Goal: Information Seeking & Learning: Check status

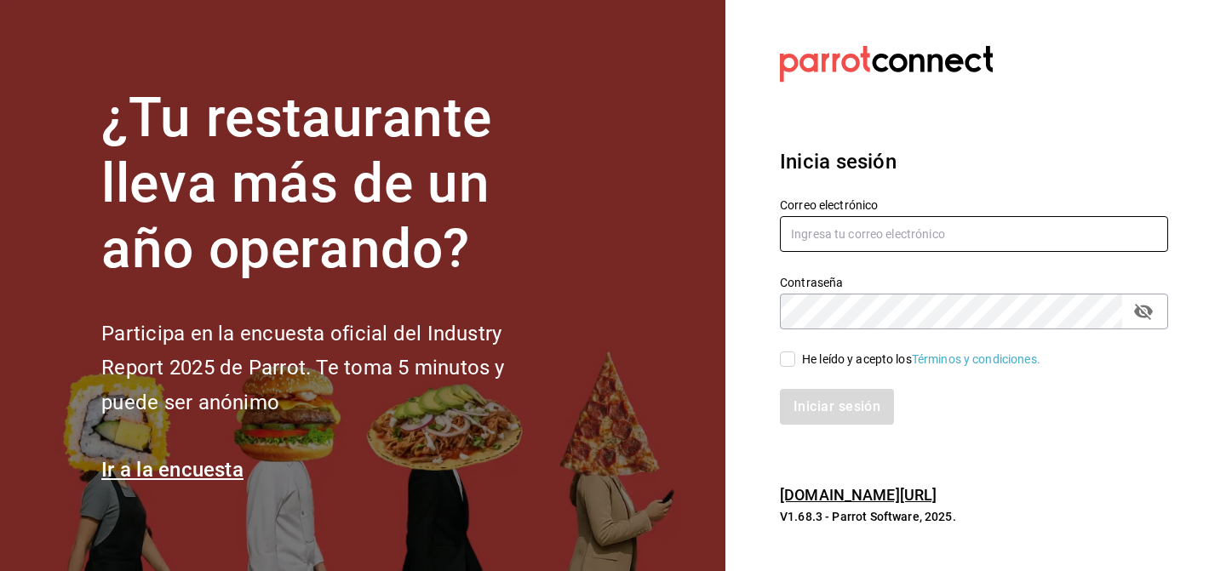
click at [871, 228] on input "text" at bounding box center [974, 234] width 388 height 36
type input "moisesvillalobosarroyo@gmail.com"
click at [793, 359] on input "He leído y acepto los Términos y condiciones." at bounding box center [787, 359] width 15 height 15
checkbox input "true"
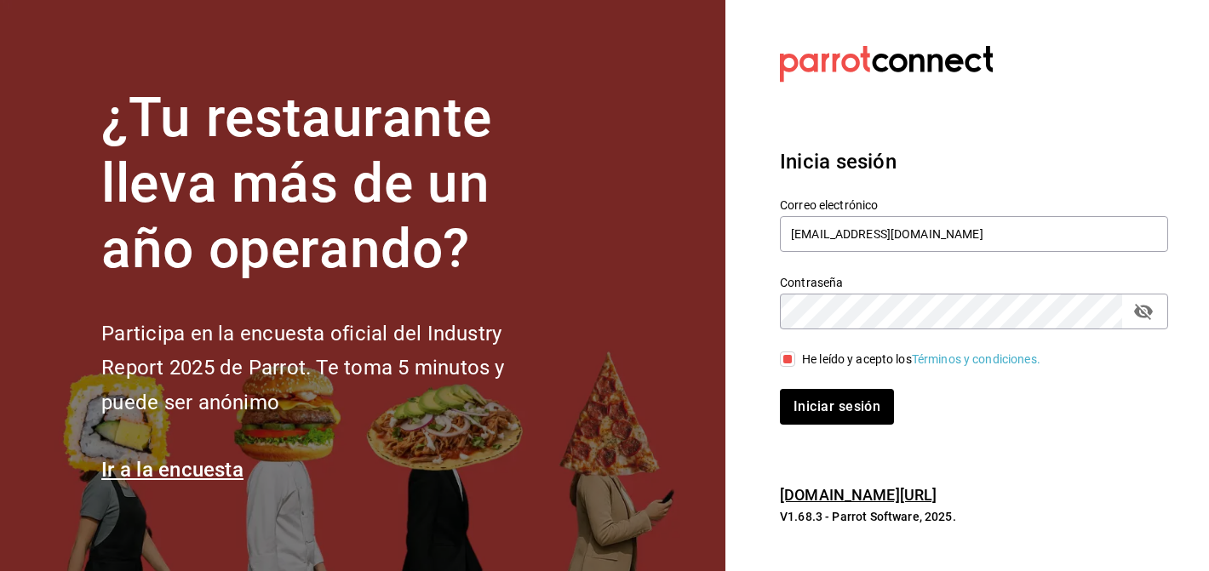
click at [1142, 309] on icon "passwordField" at bounding box center [1143, 311] width 20 height 20
click at [780, 389] on button "Iniciar sesión" at bounding box center [837, 407] width 114 height 36
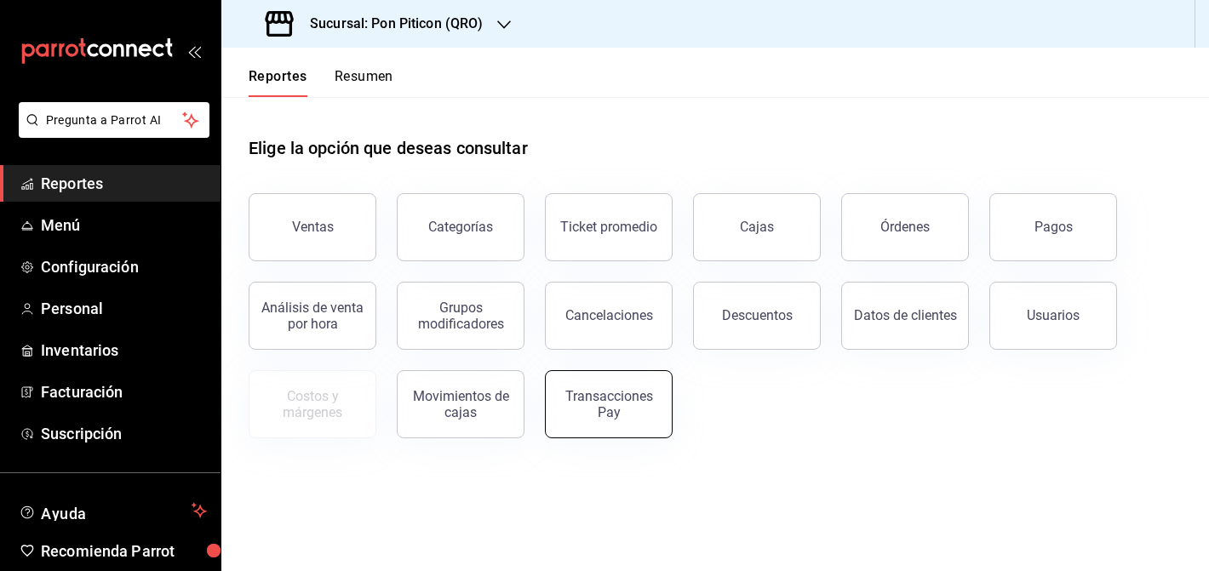
click at [593, 393] on div "Transacciones Pay" at bounding box center [609, 404] width 106 height 32
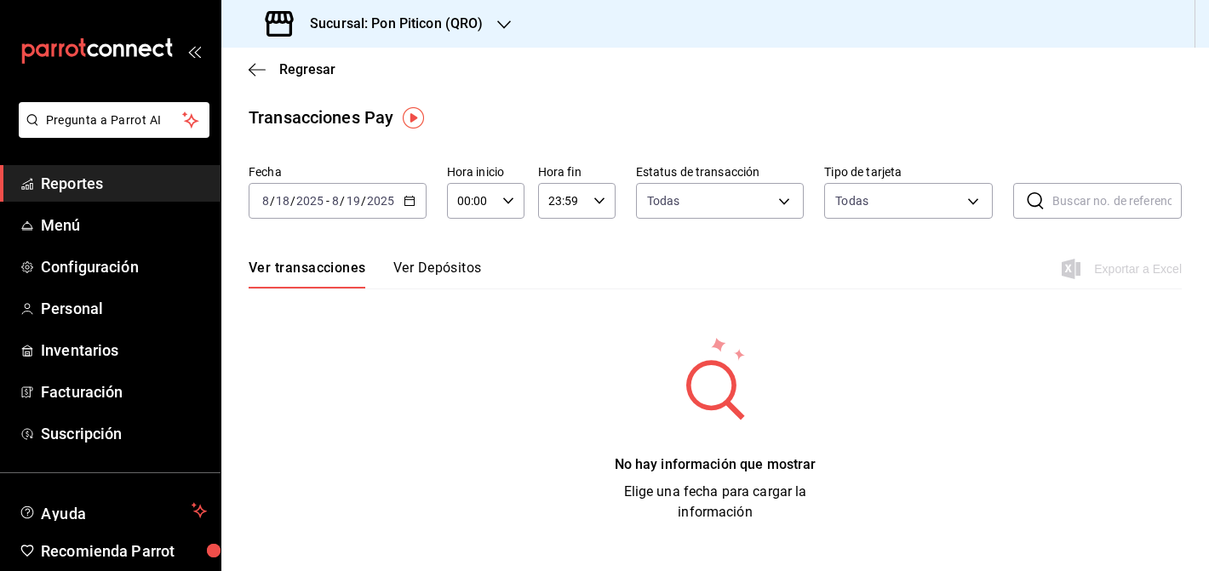
click at [400, 205] on div "[DATE] [DATE] - [DATE] [DATE]" at bounding box center [338, 201] width 178 height 36
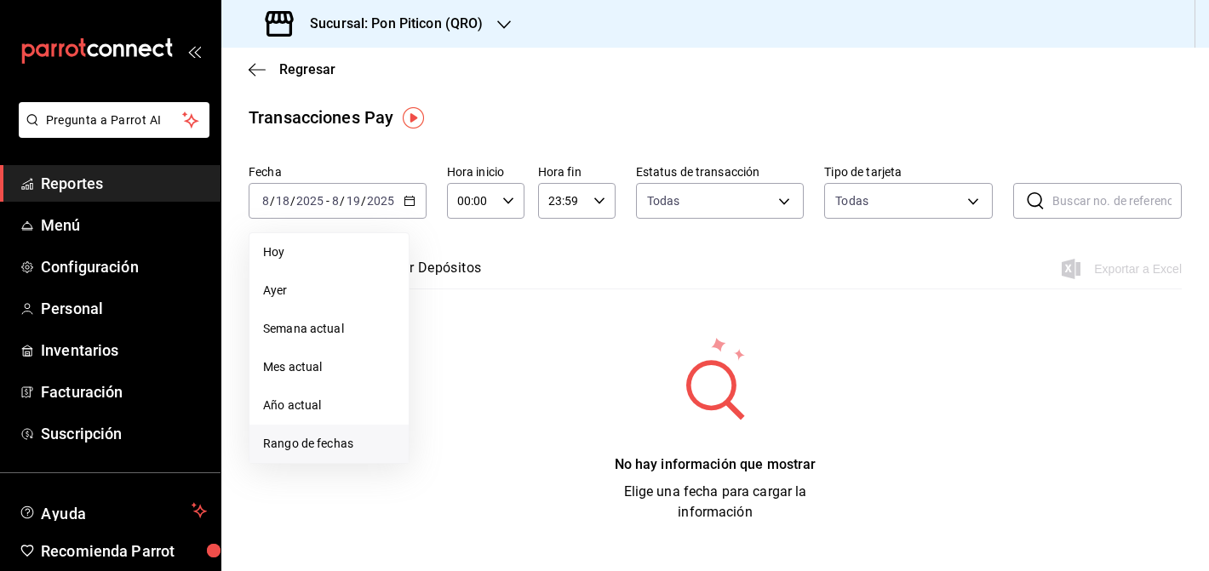
click at [345, 439] on span "Rango de fechas" at bounding box center [329, 444] width 132 height 18
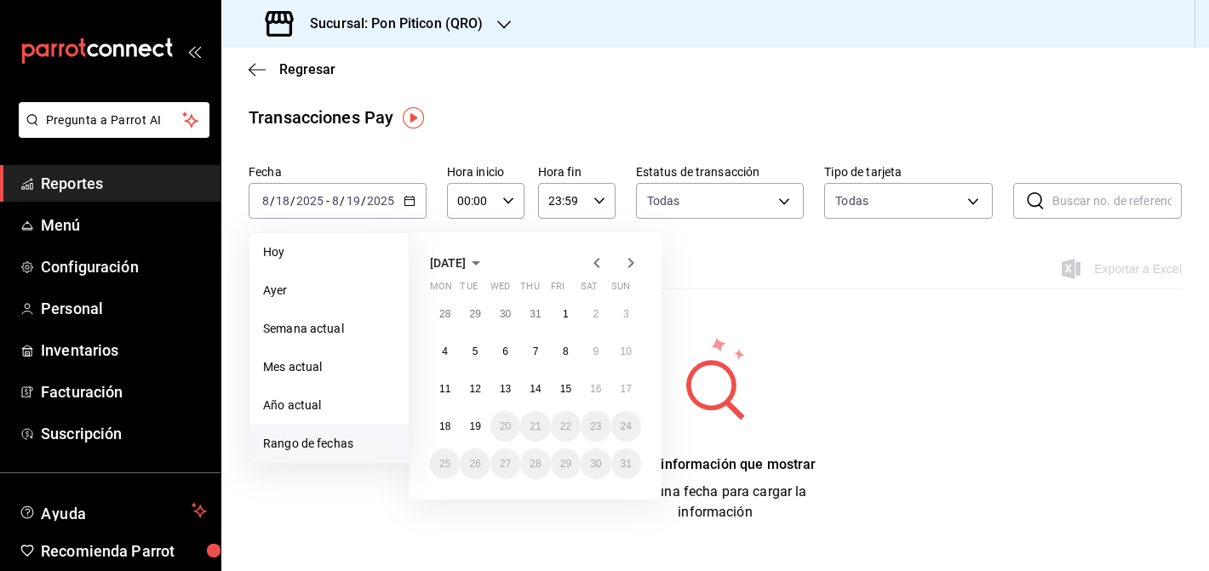
click at [597, 262] on icon "button" at bounding box center [597, 263] width 20 height 20
click at [633, 262] on icon "button" at bounding box center [631, 263] width 20 height 20
click at [472, 307] on button "1" at bounding box center [475, 314] width 30 height 31
click at [527, 461] on button "31" at bounding box center [535, 464] width 30 height 31
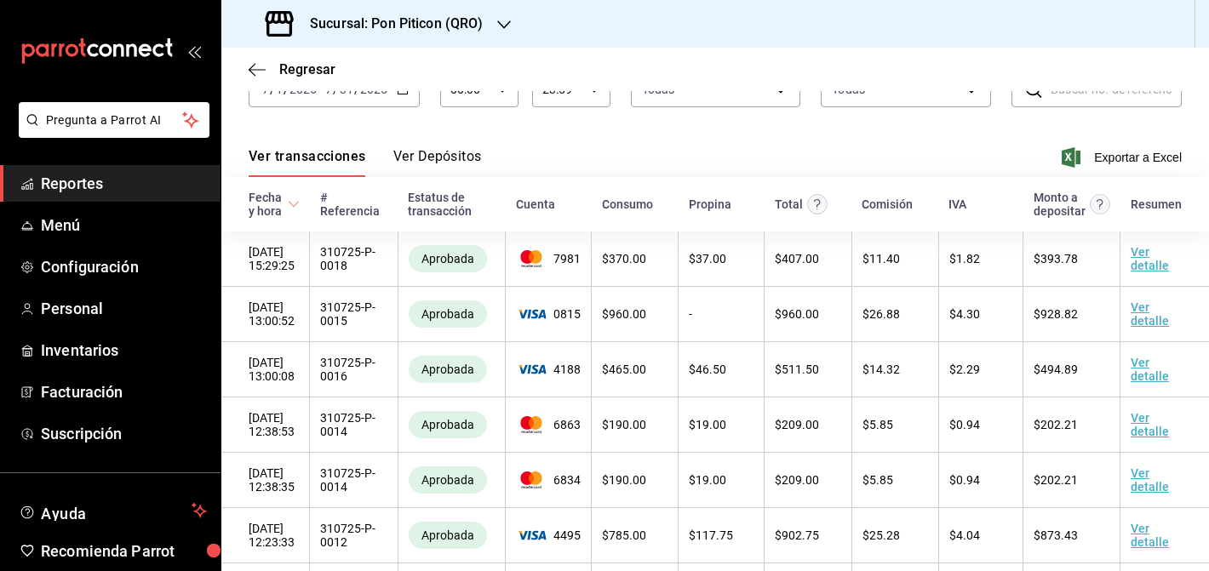
scroll to position [113, 0]
click at [440, 165] on button "Ver Depósitos" at bounding box center [437, 160] width 89 height 29
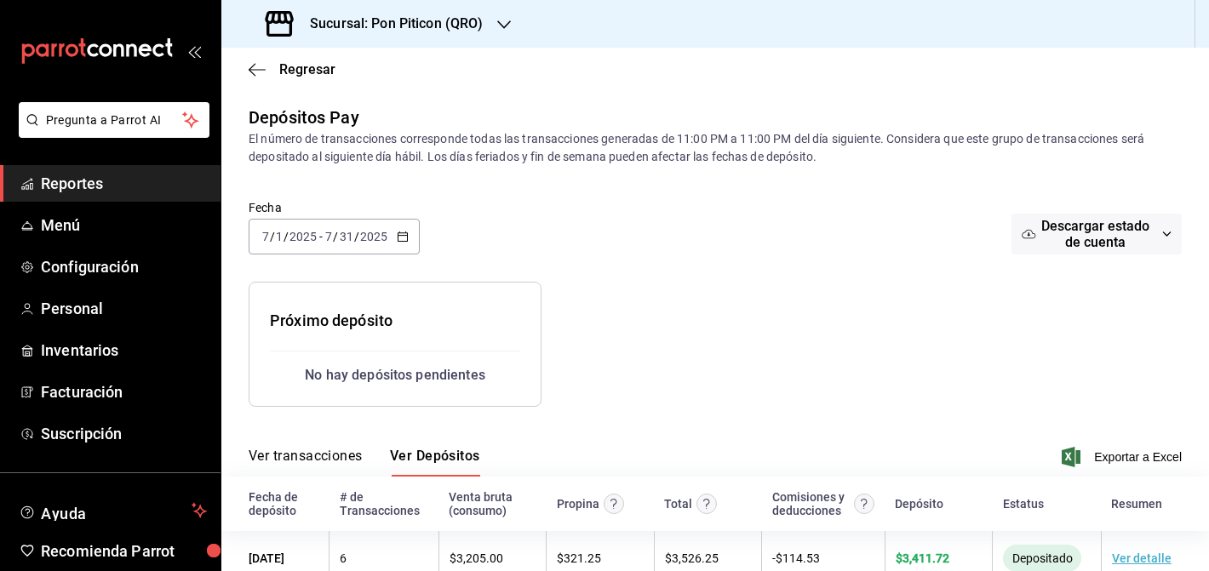
click at [384, 238] on input "2025" at bounding box center [373, 237] width 29 height 14
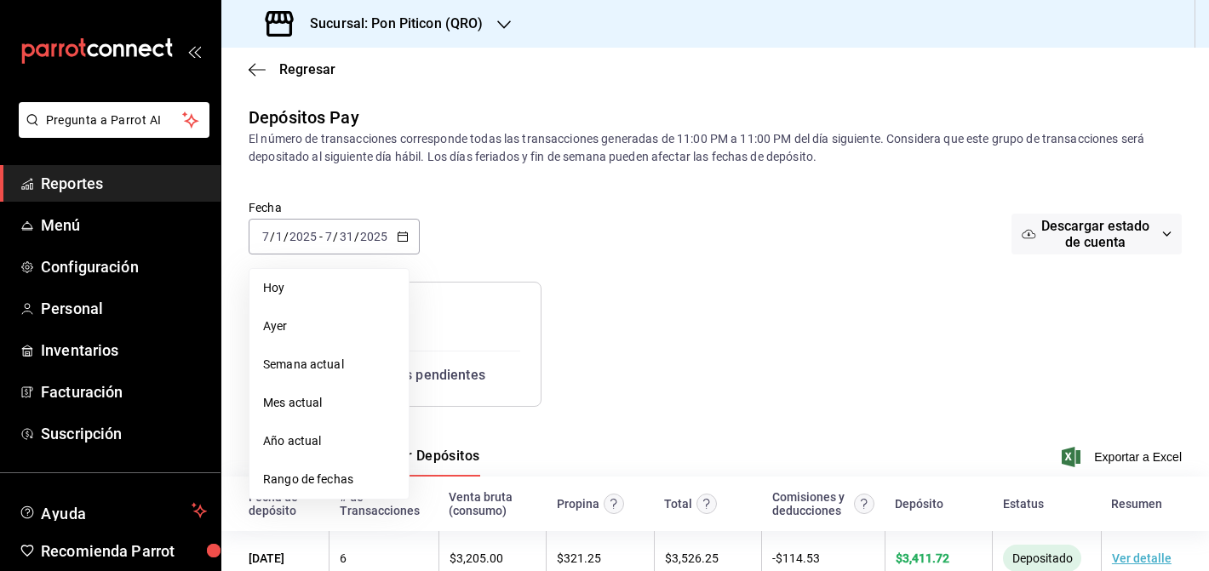
click at [517, 239] on div "Fecha 2025-07-01 7 / 1 / 2025 - 2025-07-31 7 / 31 / 2025 Hoy Ayer Semana actual…" at bounding box center [715, 237] width 933 height 89
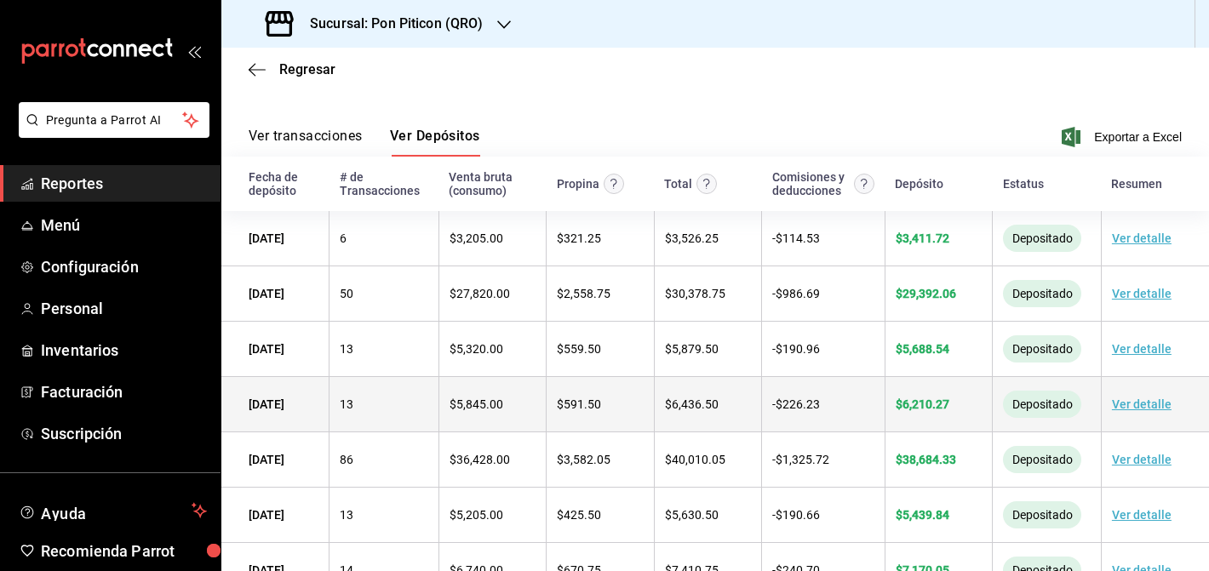
scroll to position [309, 0]
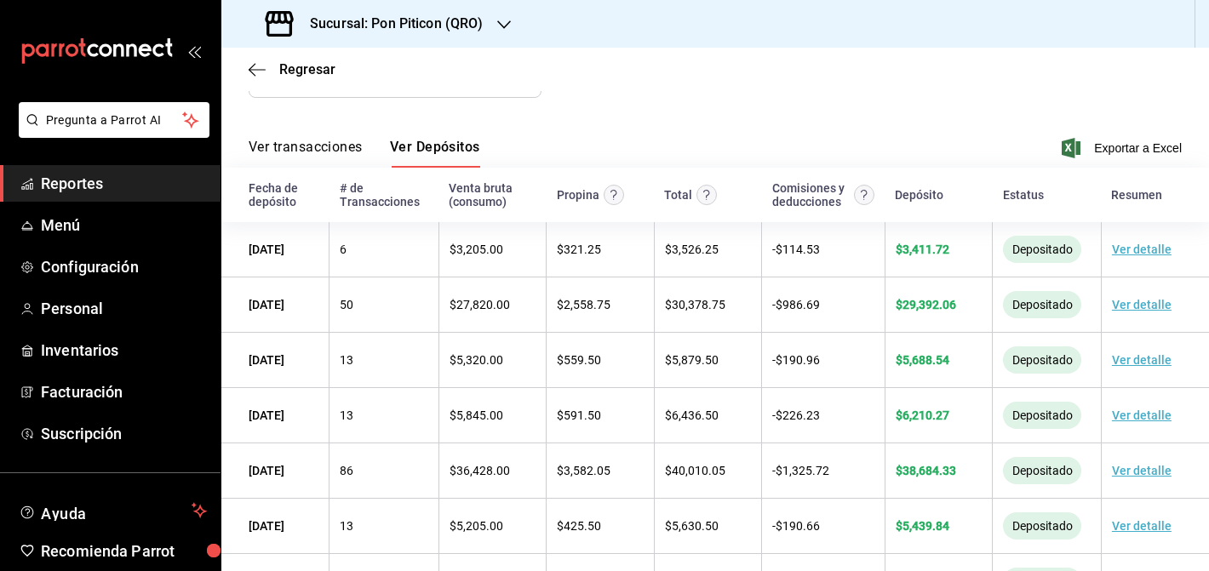
click at [490, 27] on div "Sucursal: Pon Piticon (QRO)" at bounding box center [376, 24] width 283 height 48
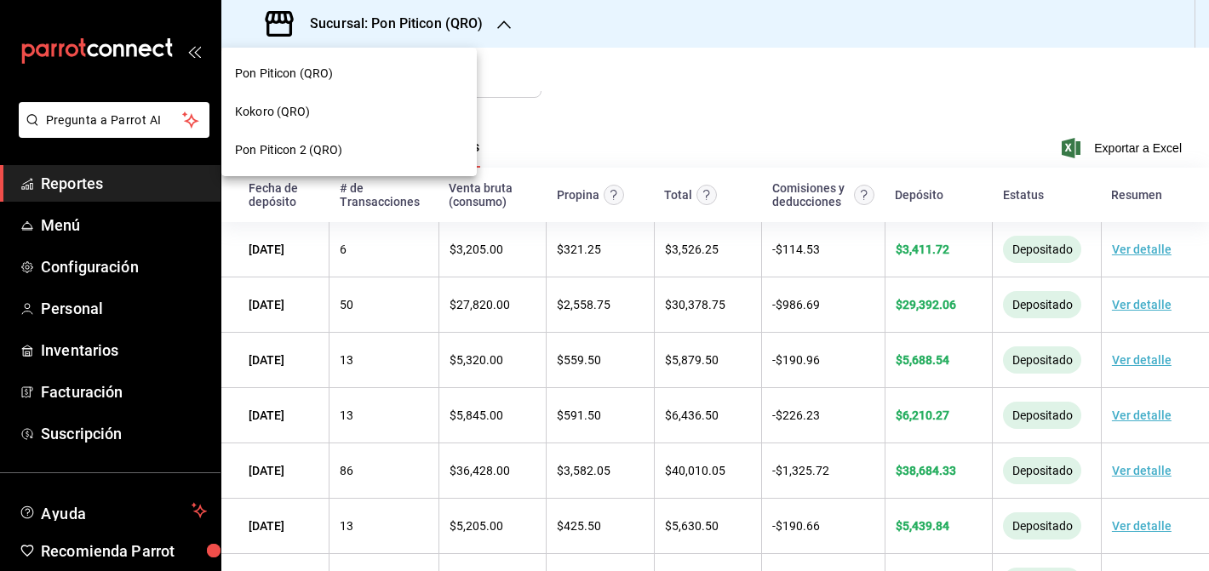
click at [368, 145] on div "Pon Piticon 2 (QRO)" at bounding box center [349, 150] width 228 height 18
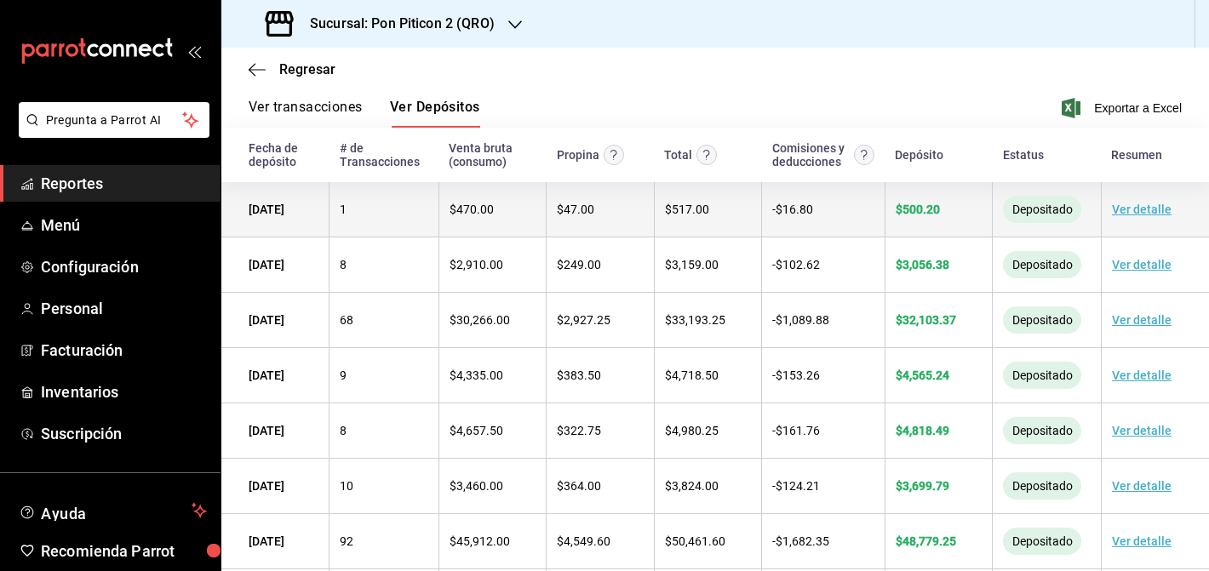
scroll to position [0, 0]
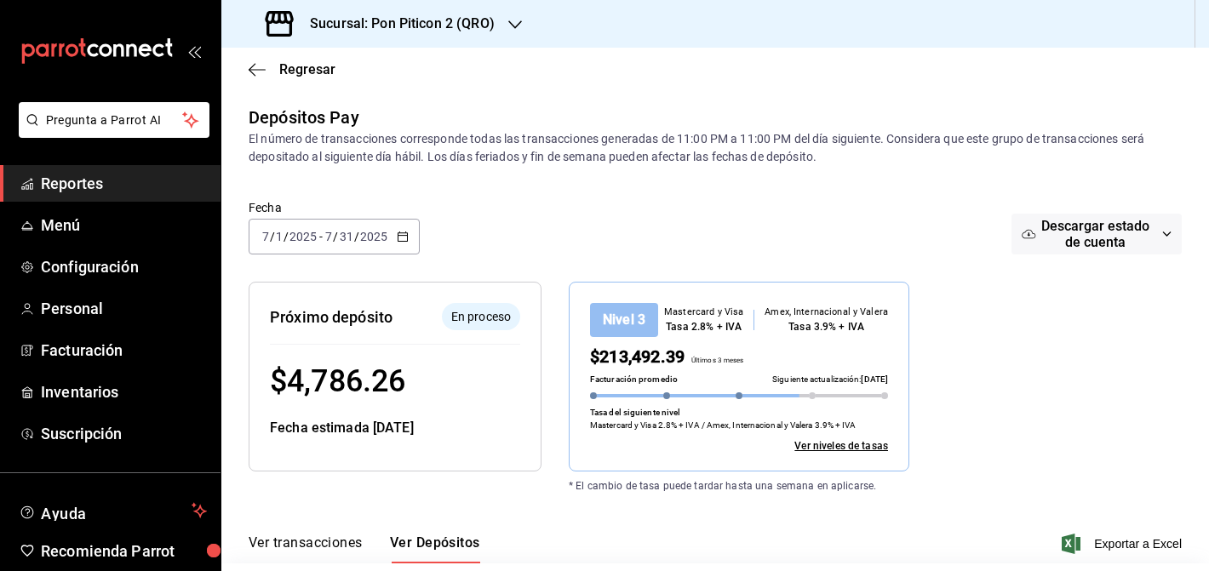
click at [403, 241] on \(Stroke\) "button" at bounding box center [403, 236] width 10 height 9
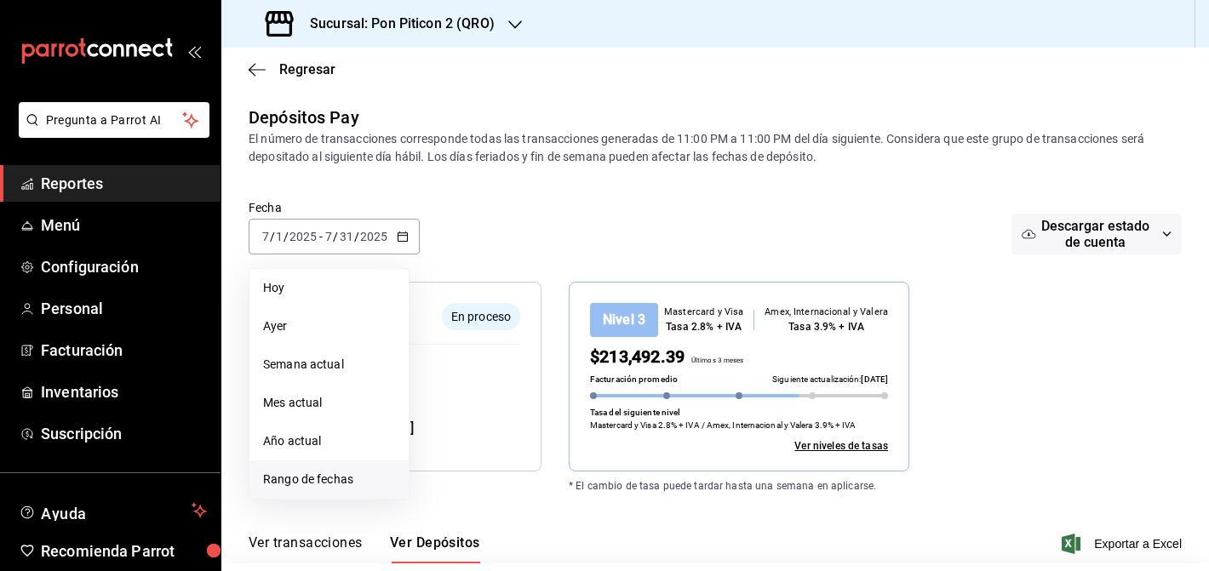
click at [327, 472] on span "Rango de fechas" at bounding box center [329, 480] width 132 height 18
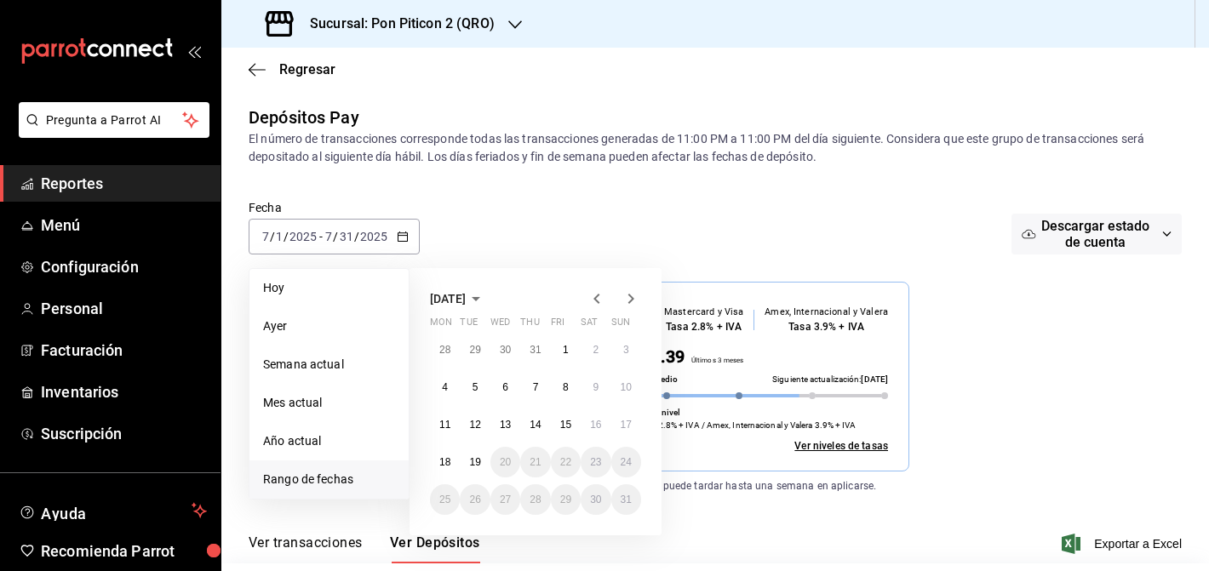
click at [590, 303] on icon "button" at bounding box center [597, 299] width 20 height 20
click at [619, 347] on button "1" at bounding box center [626, 350] width 30 height 31
click at [453, 535] on button "30" at bounding box center [445, 537] width 30 height 31
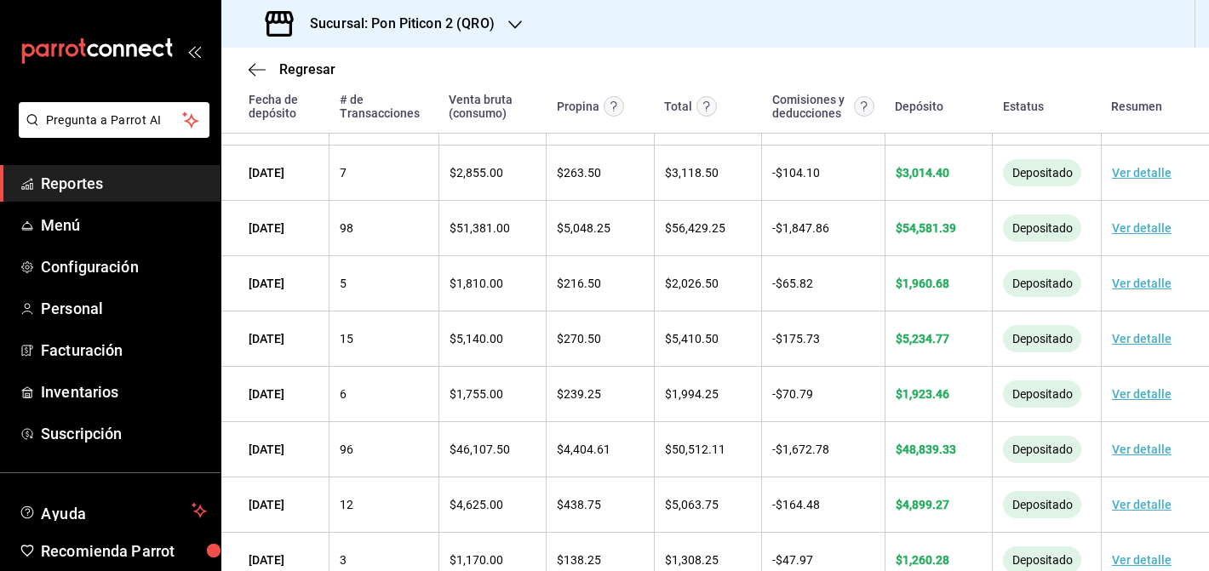
scroll to position [1047, 0]
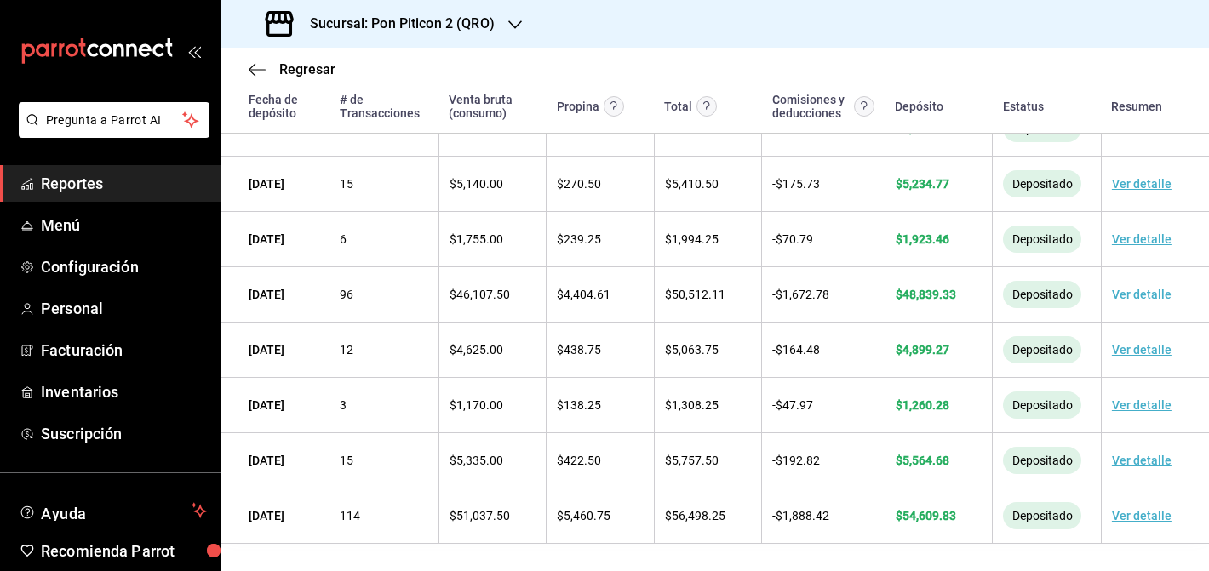
click at [511, 34] on div "Sucursal: Pon Piticon 2 (QRO)" at bounding box center [382, 24] width 294 height 48
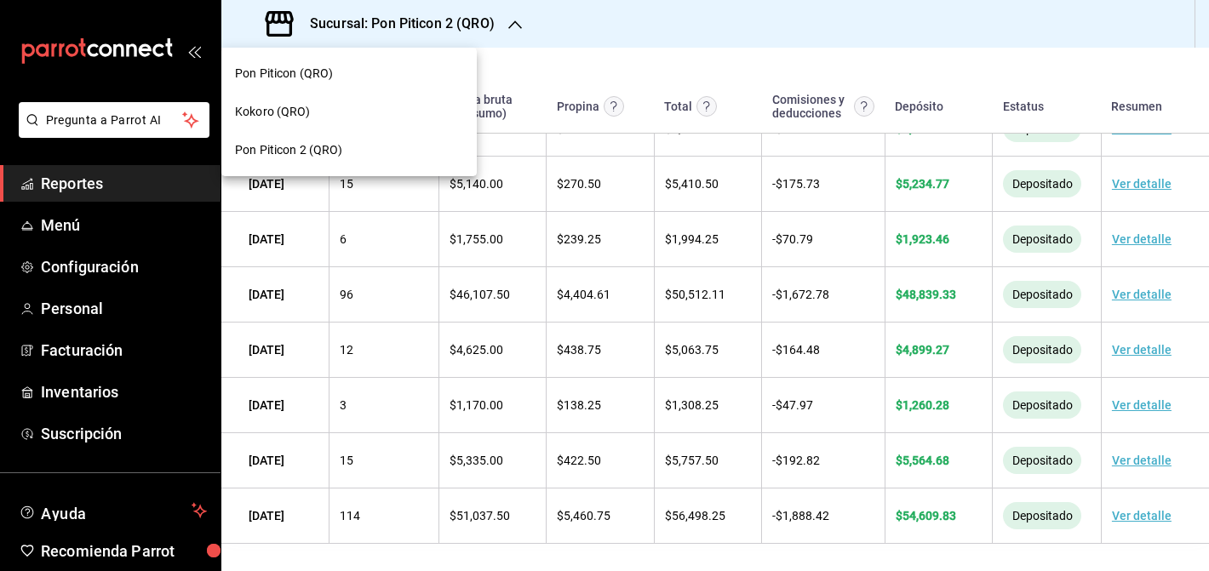
click at [391, 83] on div "Pon Piticon (QRO)" at bounding box center [348, 73] width 255 height 38
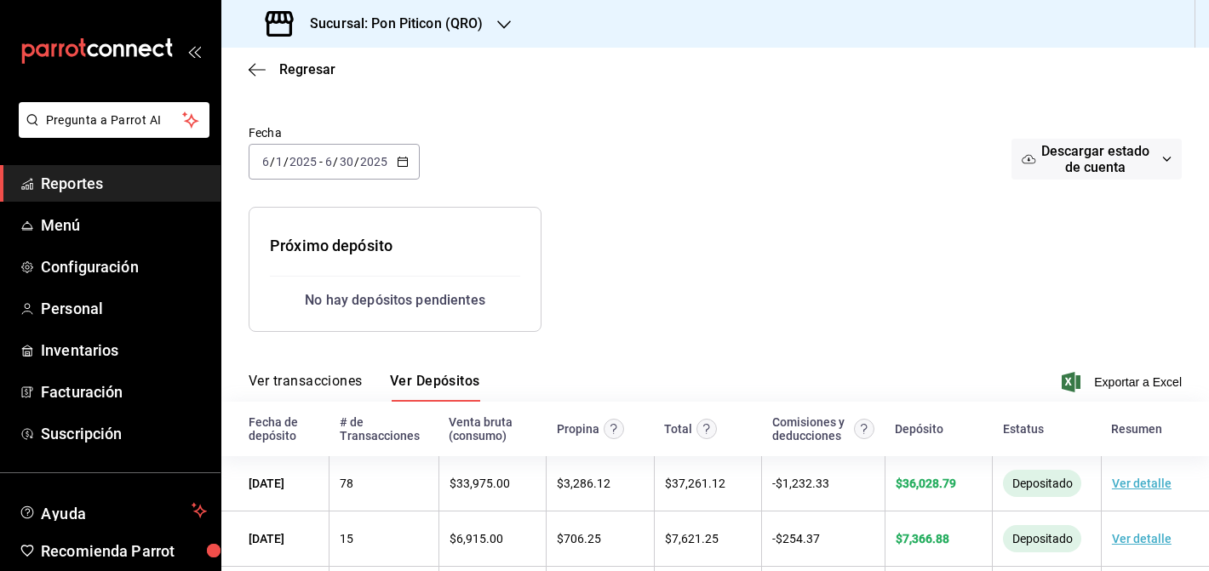
scroll to position [0, 0]
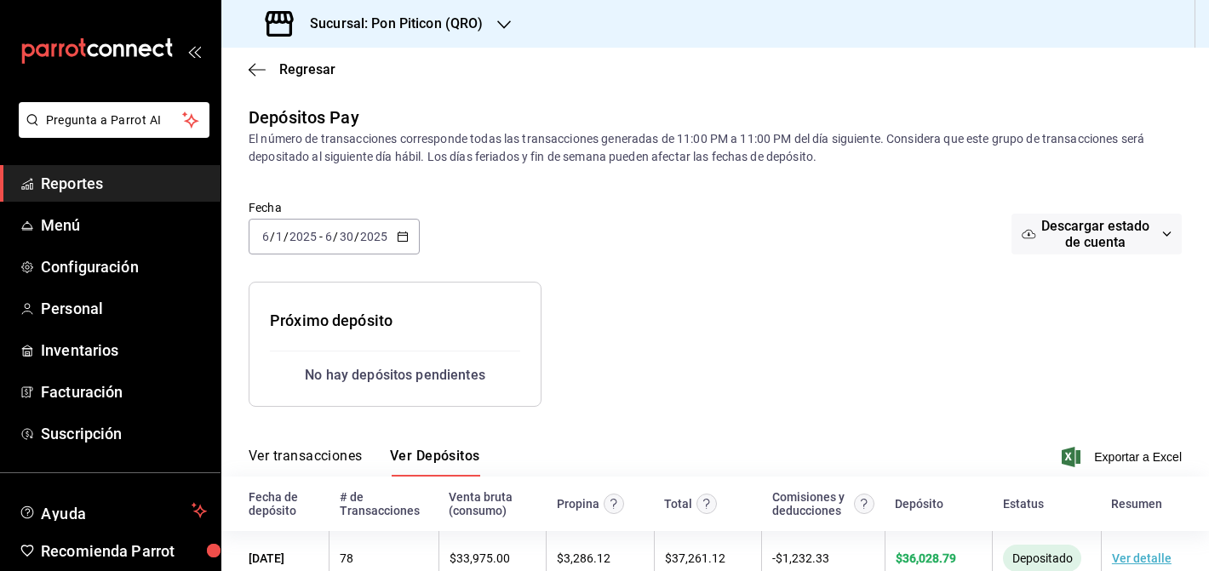
click at [753, 316] on div at bounding box center [781, 331] width 480 height 152
click at [60, 186] on span "Reportes" at bounding box center [124, 183] width 166 height 23
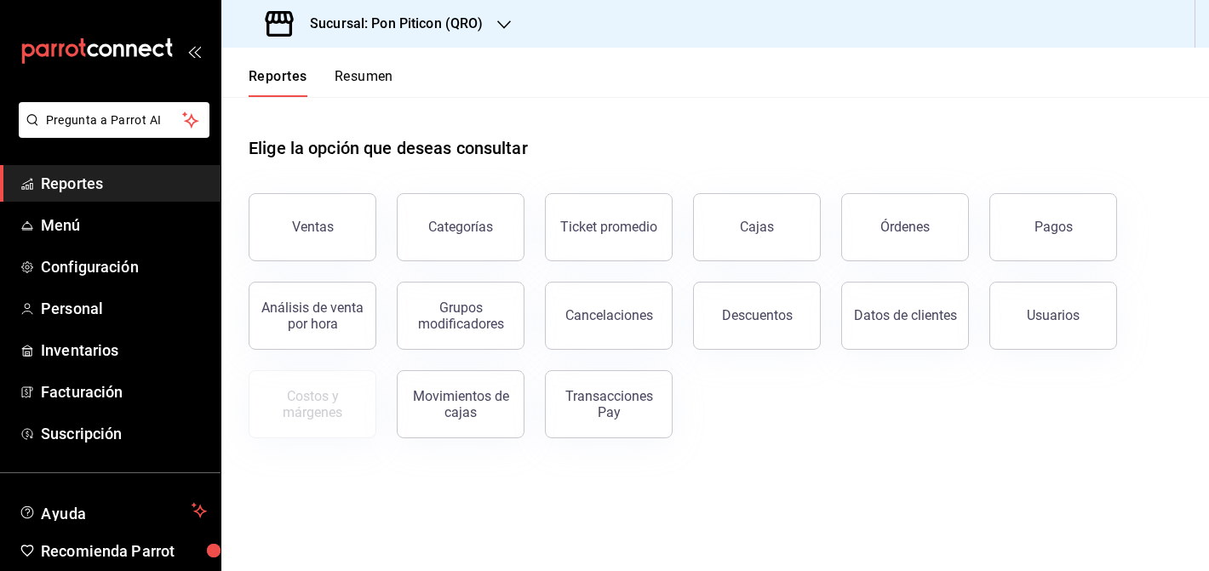
click at [713, 142] on div "Elige la opción que deseas consultar" at bounding box center [715, 135] width 933 height 76
click at [356, 89] on button "Resumen" at bounding box center [364, 82] width 59 height 29
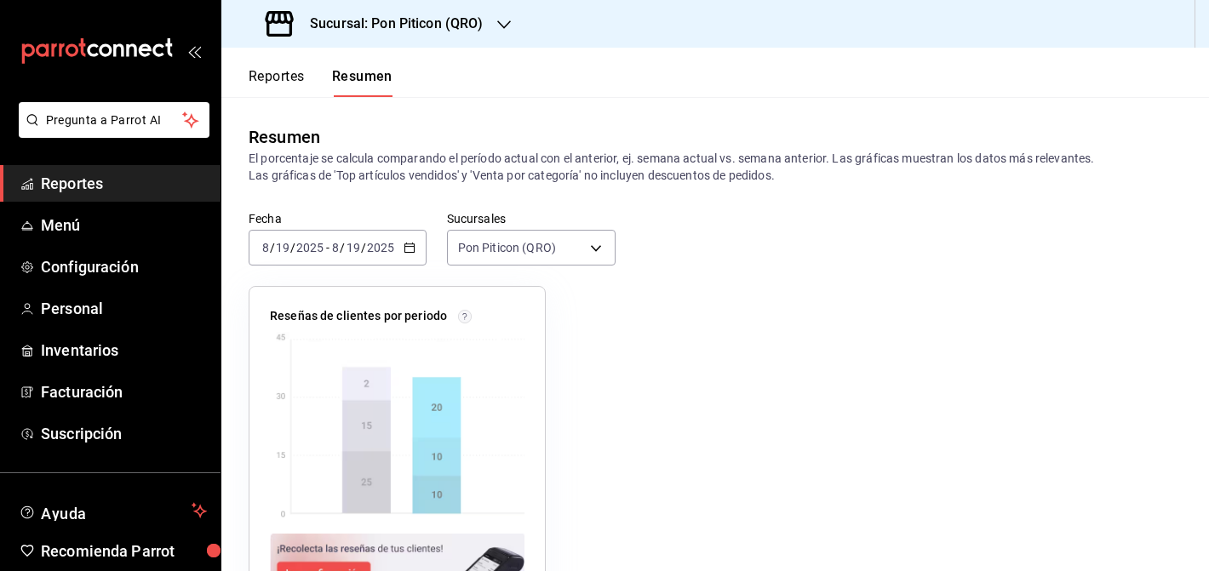
click at [280, 81] on button "Reportes" at bounding box center [277, 82] width 56 height 29
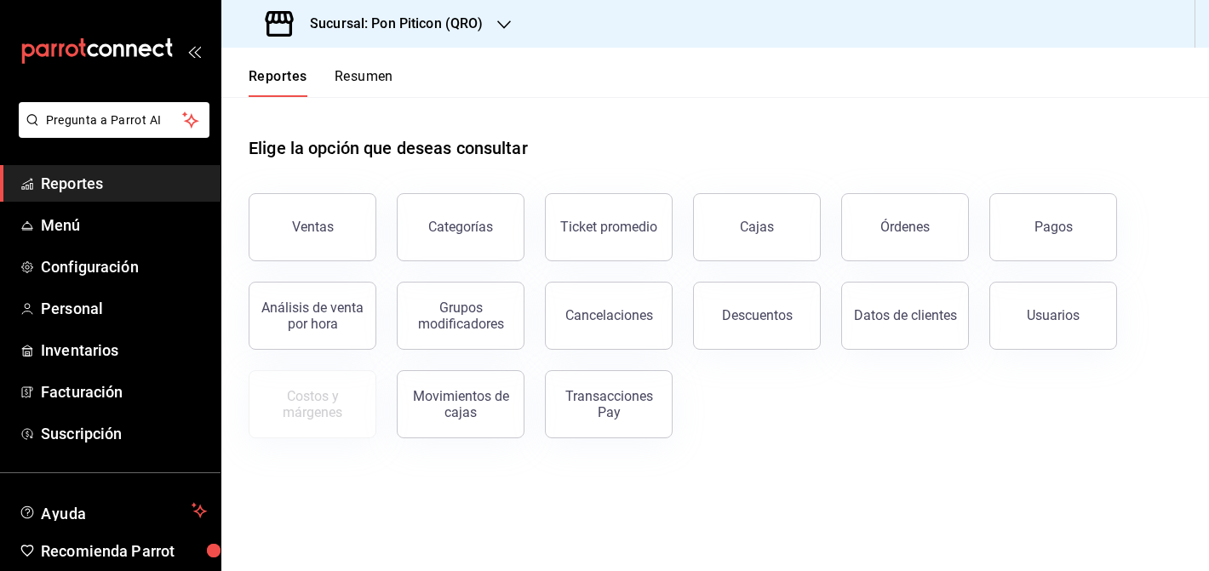
click at [522, 21] on div "Sucursal: Pon Piticon (QRO)" at bounding box center [715, 24] width 988 height 48
click at [361, 70] on button "Resumen" at bounding box center [364, 82] width 59 height 29
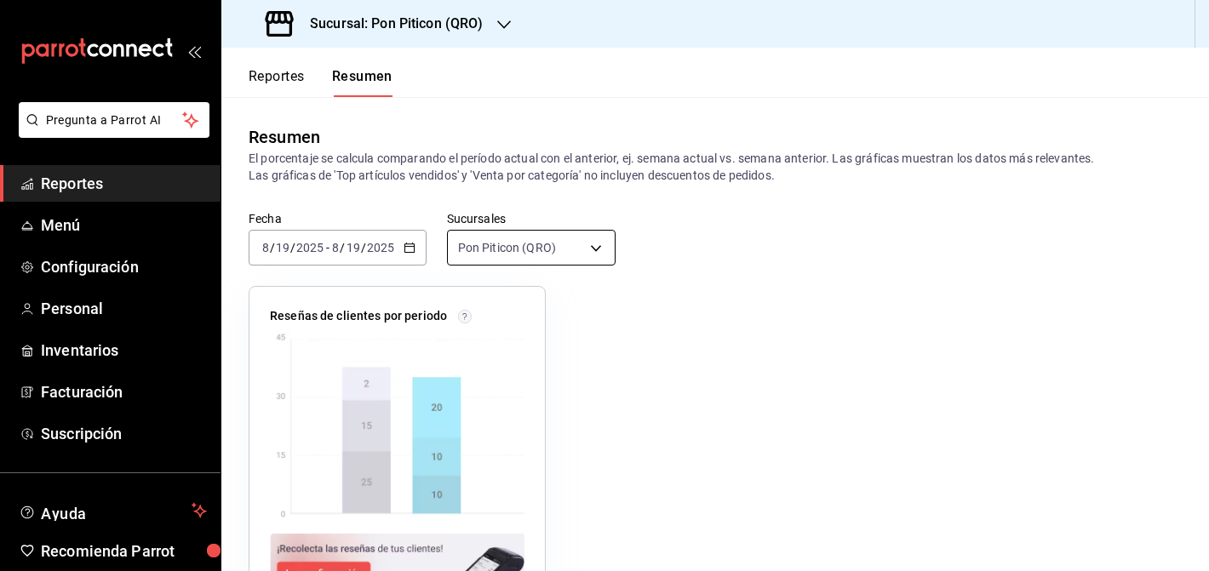
click at [535, 248] on body "Pregunta a Parrot AI Reportes Menú Configuración Personal Inventarios Facturaci…" at bounding box center [604, 285] width 1209 height 571
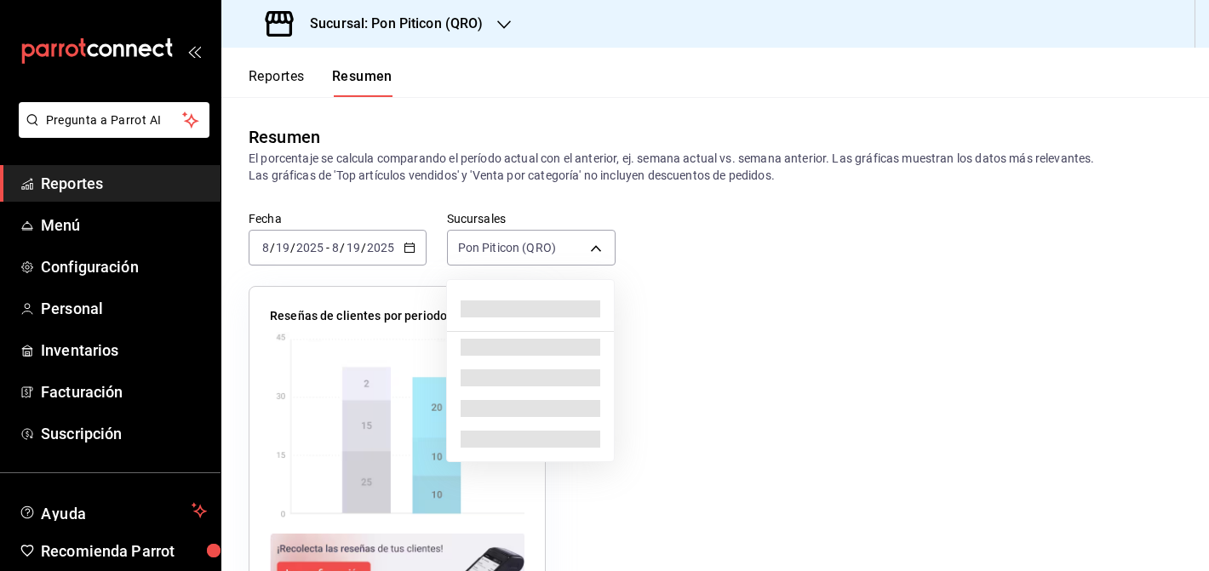
click at [602, 210] on div at bounding box center [604, 285] width 1209 height 571
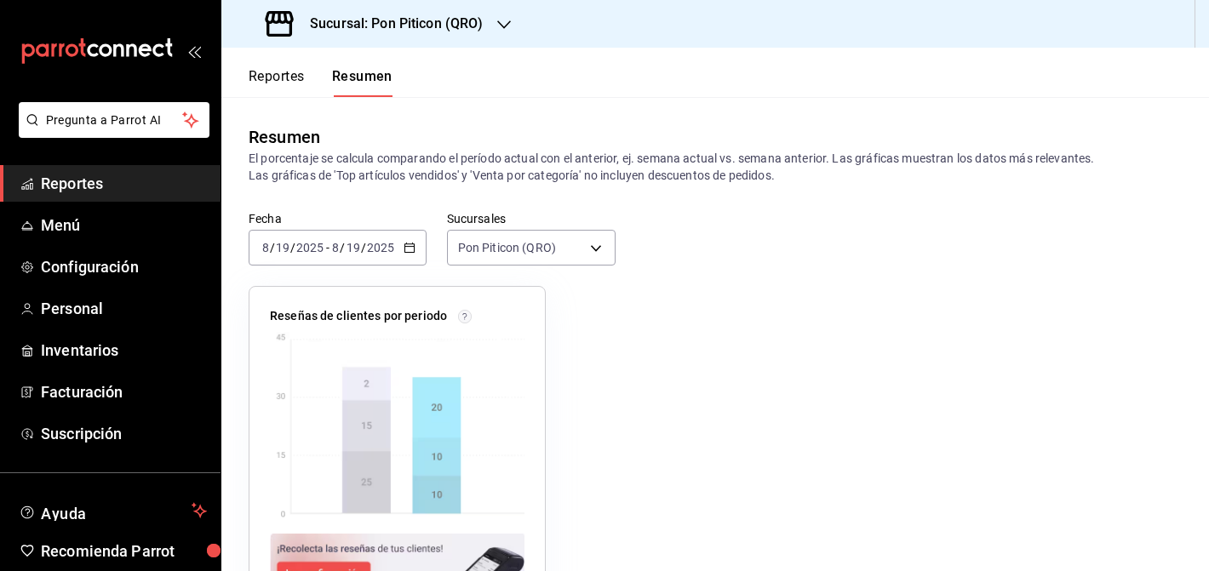
click at [408, 246] on \(Stroke\) "button" at bounding box center [408, 246] width 9 height 1
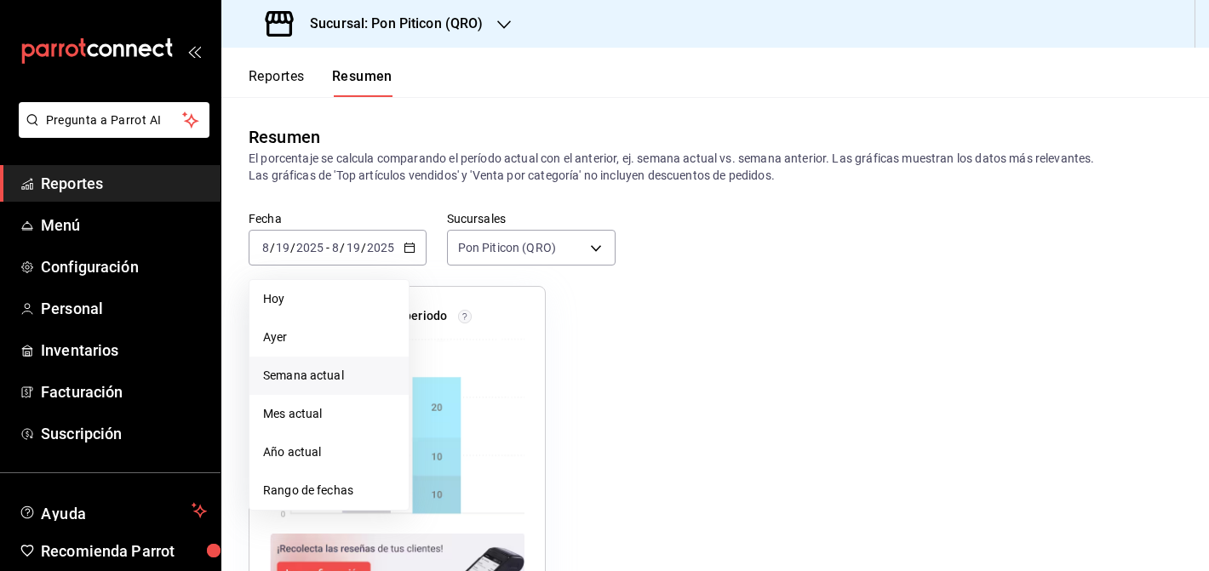
click at [361, 364] on li "Semana actual" at bounding box center [328, 376] width 159 height 38
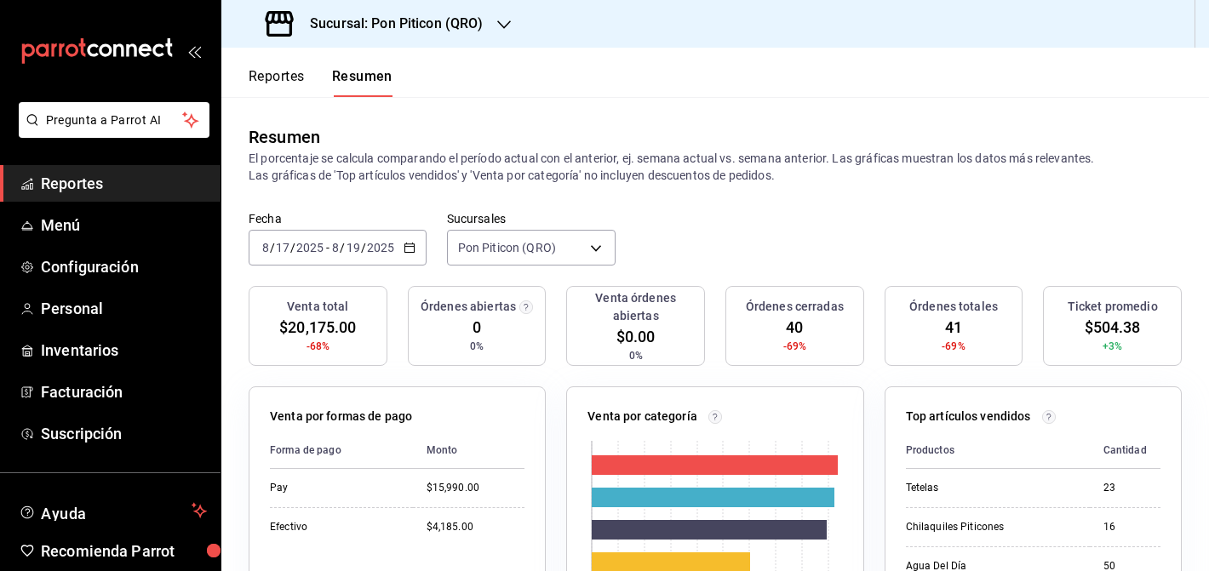
click at [490, 8] on div "Sucursal: Pon Piticon (QRO)" at bounding box center [376, 24] width 283 height 48
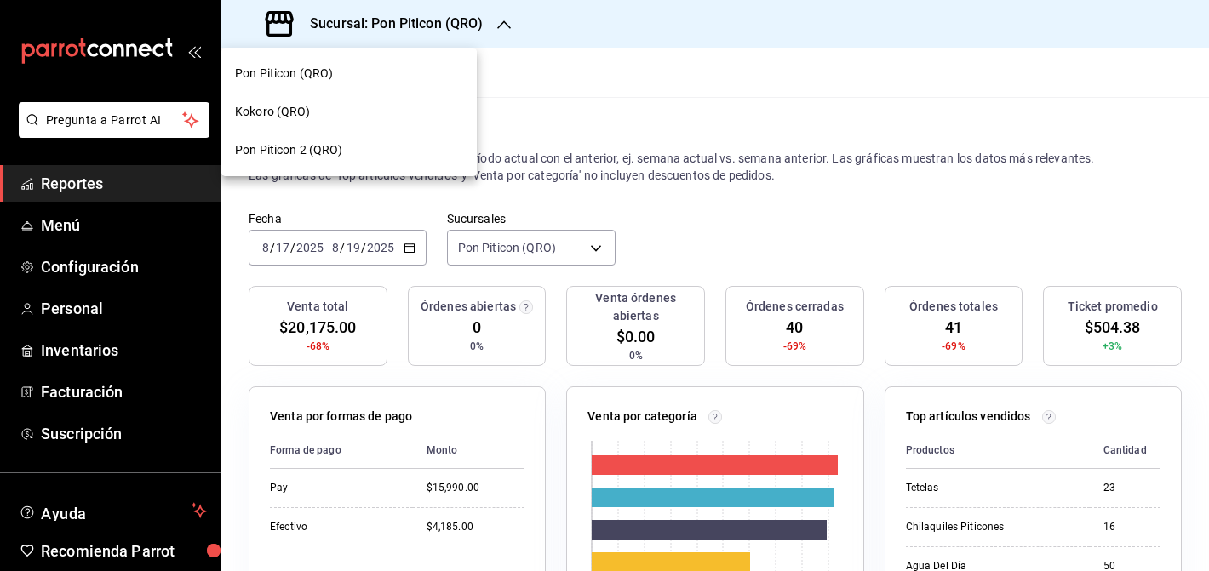
click at [316, 143] on span "Pon Piticon 2 (QRO)" at bounding box center [289, 150] width 108 height 18
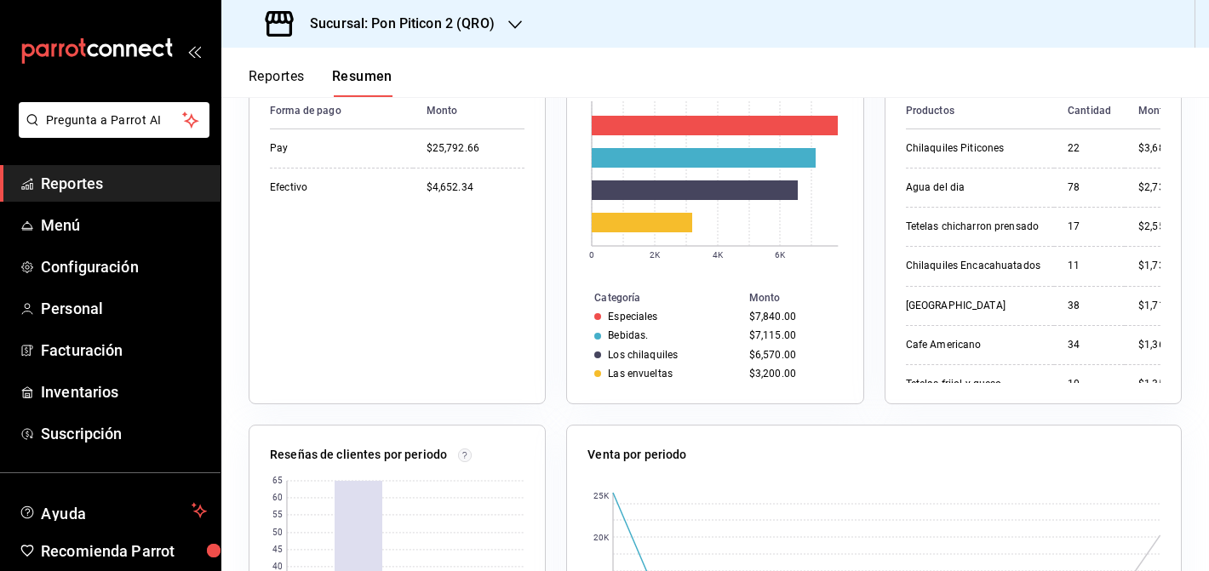
scroll to position [595, 0]
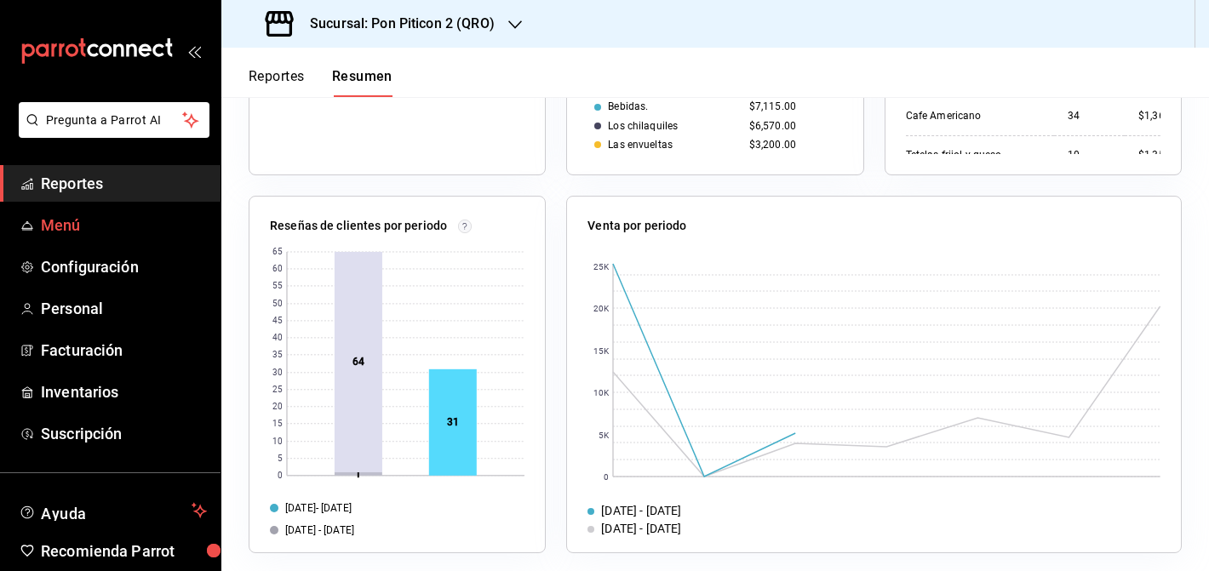
click at [99, 236] on span "Menú" at bounding box center [124, 225] width 166 height 23
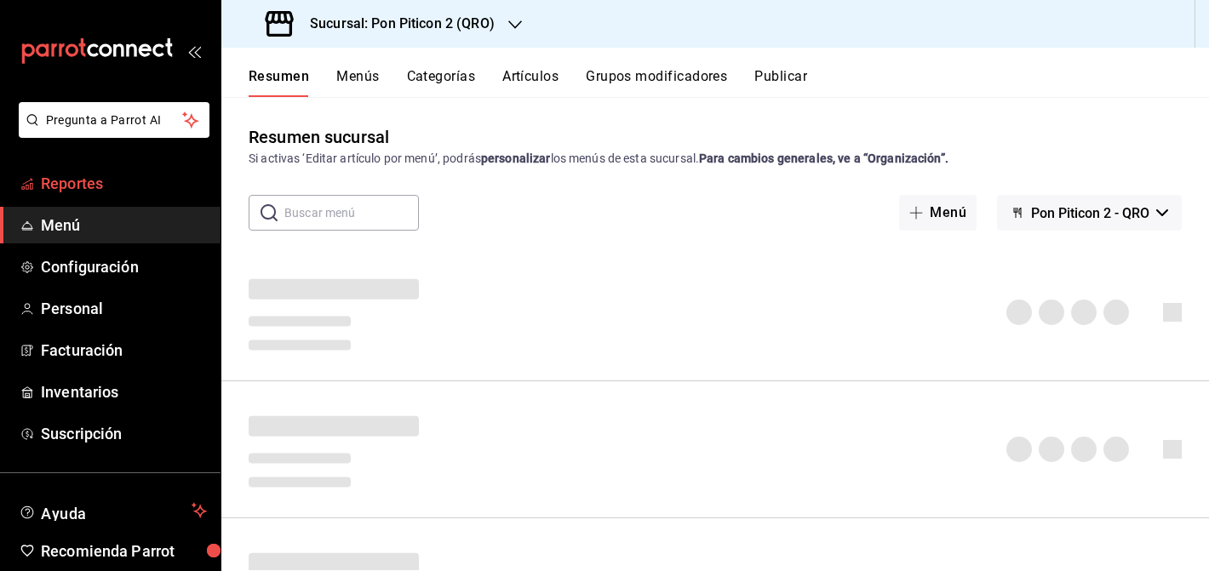
click at [126, 167] on link "Reportes" at bounding box center [110, 183] width 220 height 37
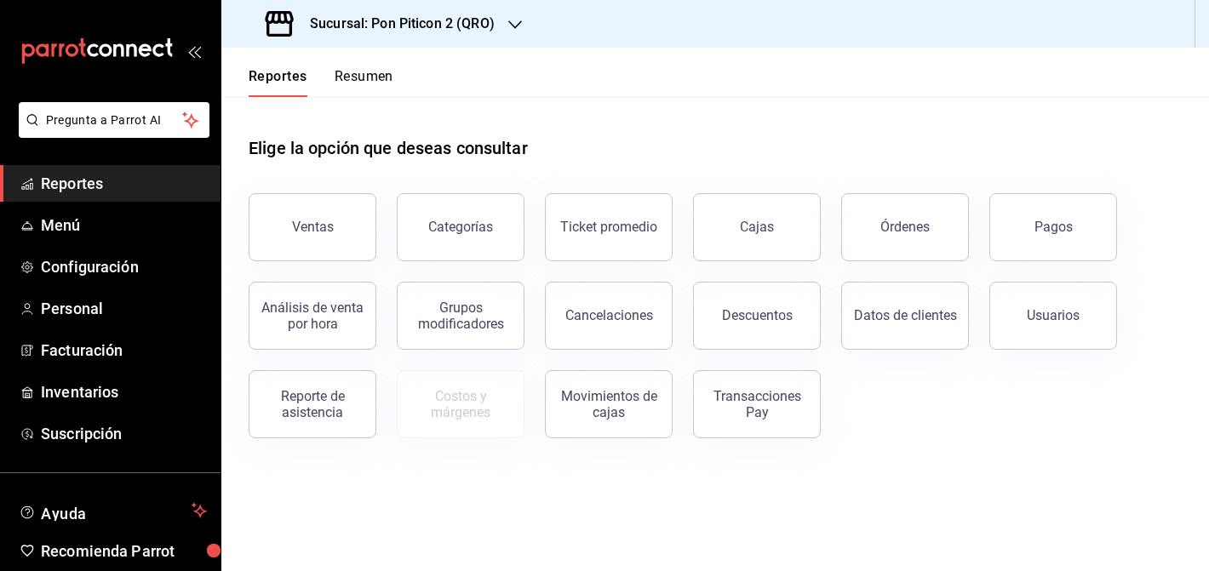
click at [382, 77] on button "Resumen" at bounding box center [364, 82] width 59 height 29
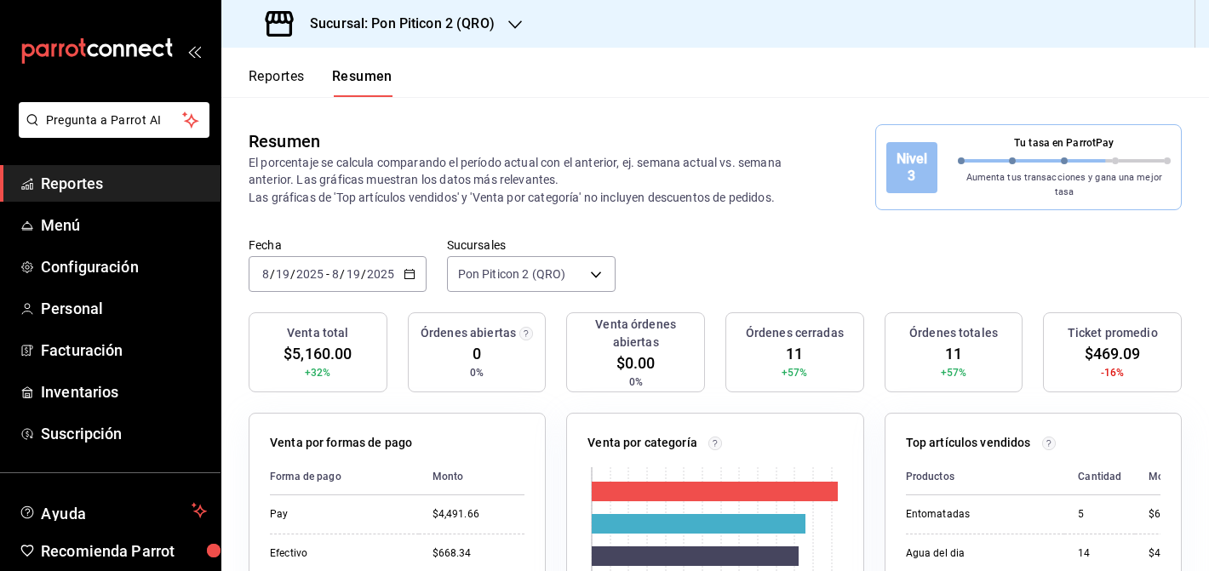
click at [553, 381] on div "Venta total $5,160.00 +32% Órdenes abiertas 0 0% Venta órdenes abiertas $0.00 0…" at bounding box center [715, 362] width 933 height 100
drag, startPoint x: 564, startPoint y: 398, endPoint x: 858, endPoint y: 526, distance: 321.1
click at [858, 535] on div "Venta por categoría 0 200 400 600 800 1K 1.2K Categoría Monto Bebidas. $1,335.0…" at bounding box center [705, 581] width 318 height 378
